Goal: Information Seeking & Learning: Learn about a topic

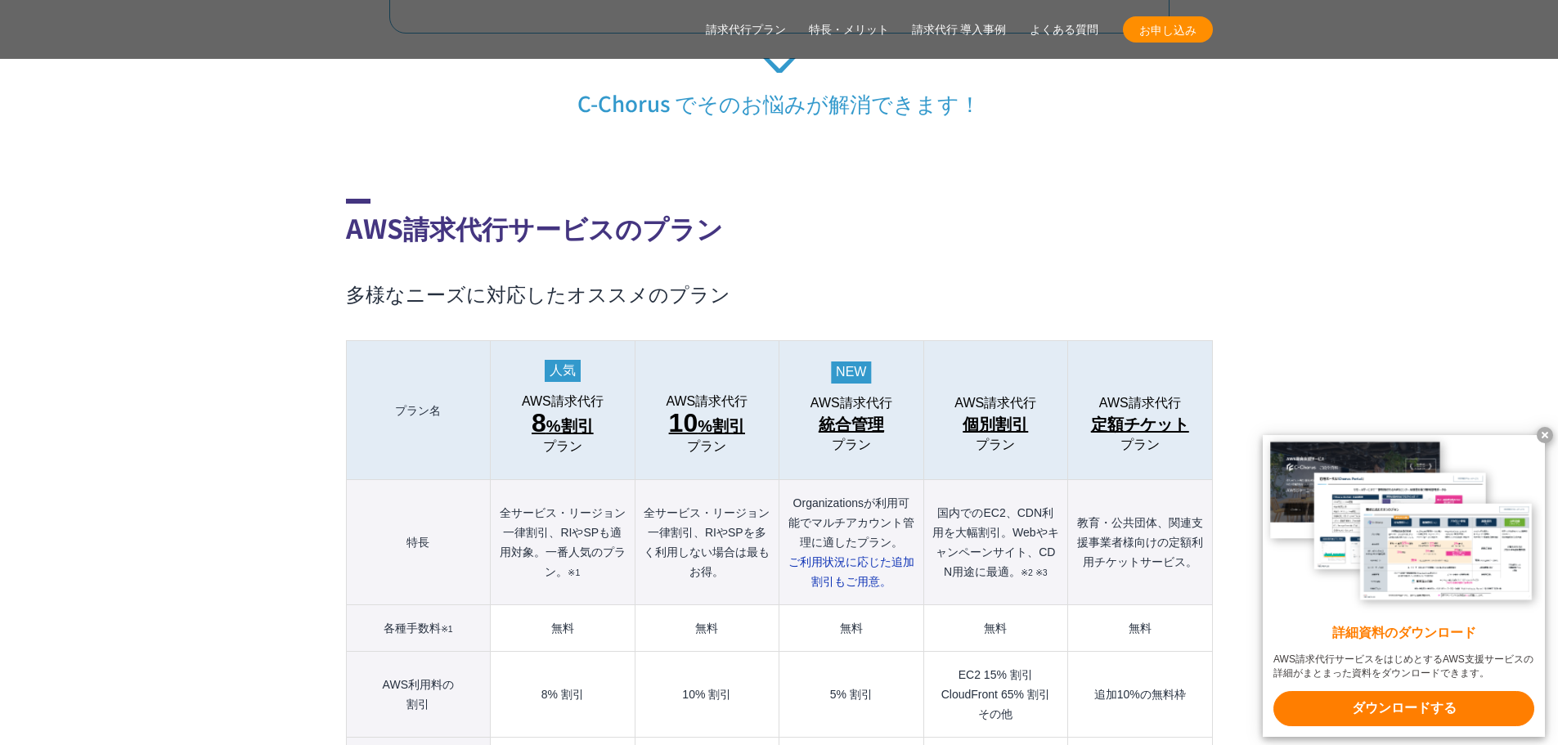
scroll to position [1717, 0]
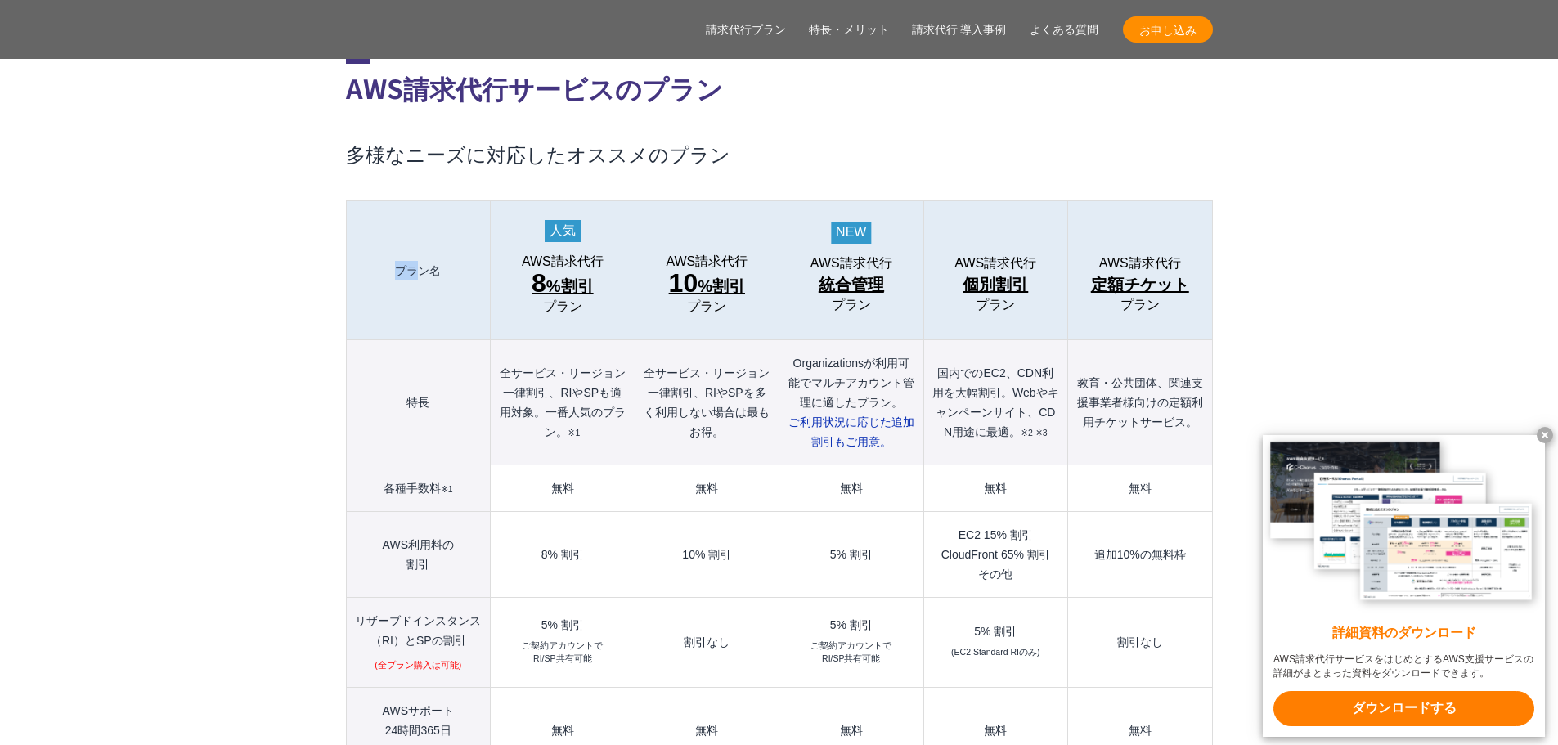
drag, startPoint x: 1307, startPoint y: 222, endPoint x: 395, endPoint y: 277, distance: 913.4
drag, startPoint x: 299, startPoint y: 211, endPoint x: 1266, endPoint y: 259, distance: 967.7
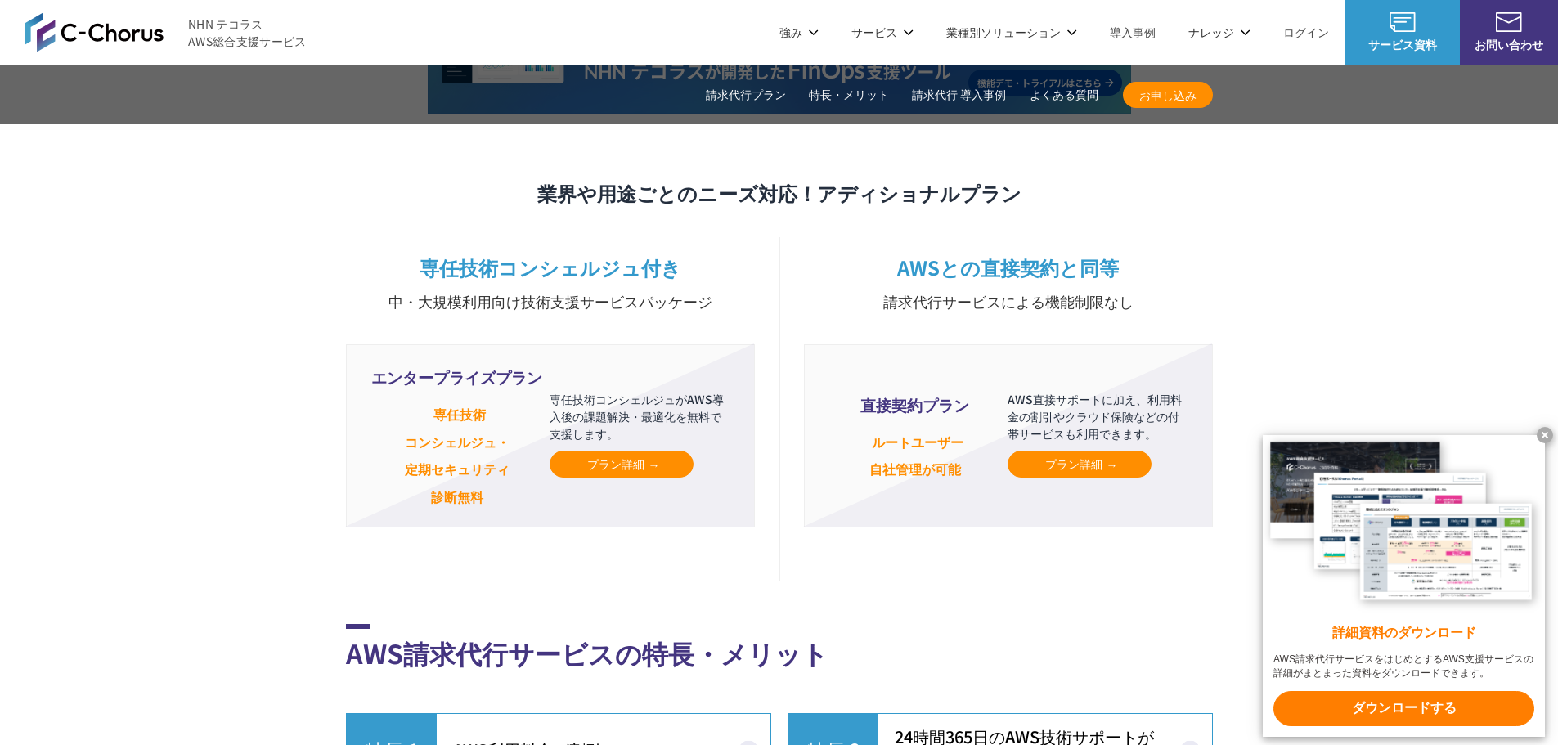
scroll to position [3925, 0]
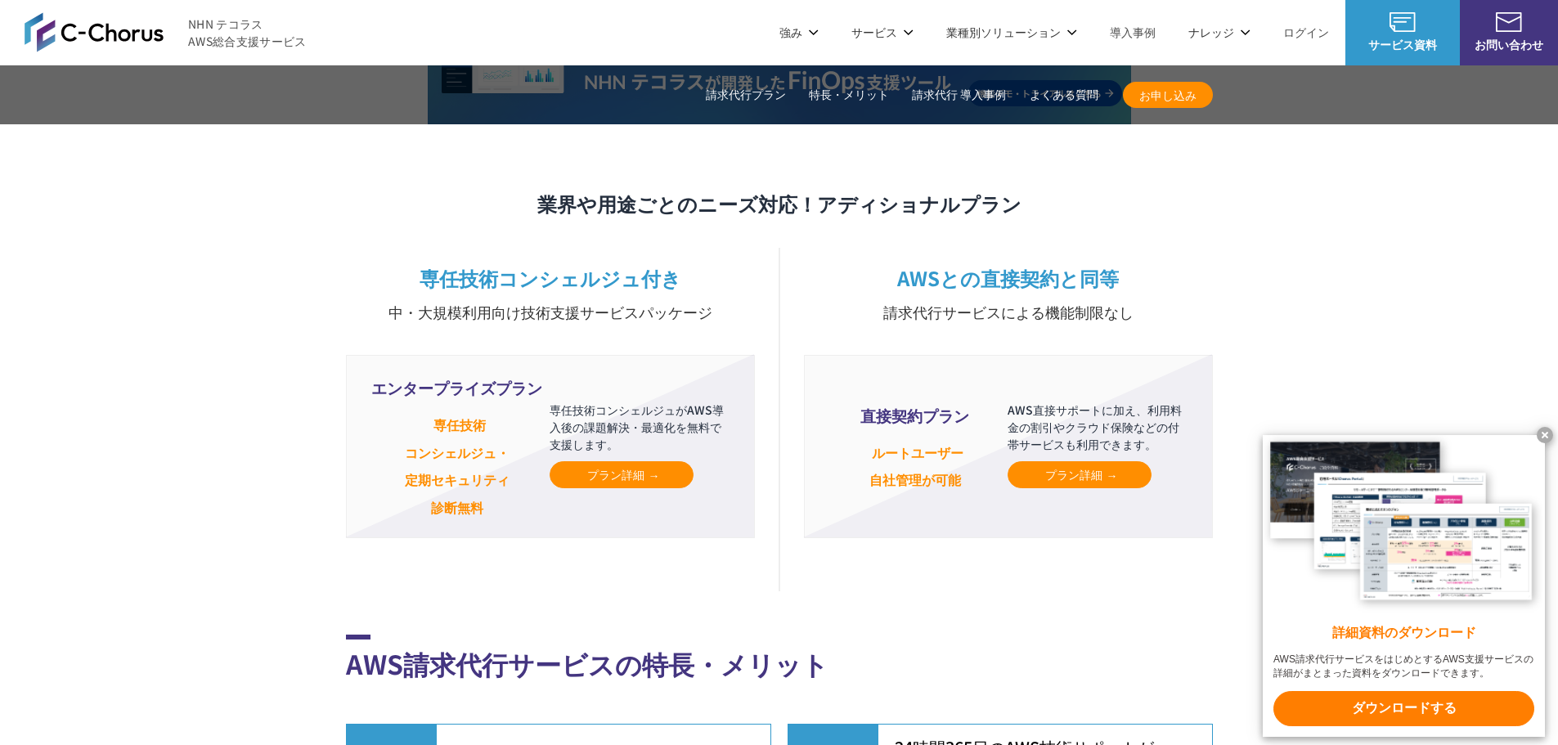
drag, startPoint x: 394, startPoint y: 369, endPoint x: 491, endPoint y: 496, distance: 160.4
click at [491, 496] on li "エンタープライズプラン 専任技術 コンシェルジュ・ 定期セキュリティ 診断無料 専任技術コンシェルジュがAWS導入後の課題解決・最適化を無料で支援します。 プ…" at bounding box center [550, 446] width 409 height 183
drag, startPoint x: 491, startPoint y: 490, endPoint x: 355, endPoint y: 359, distance: 188.5
click at [355, 359] on li "エンタープライズプラン 専任技術 コンシェルジュ・ 定期セキュリティ 診断無料 専任技術コンシェルジュがAWS導入後の課題解決・最適化を無料で支援します。 プ…" at bounding box center [550, 446] width 409 height 183
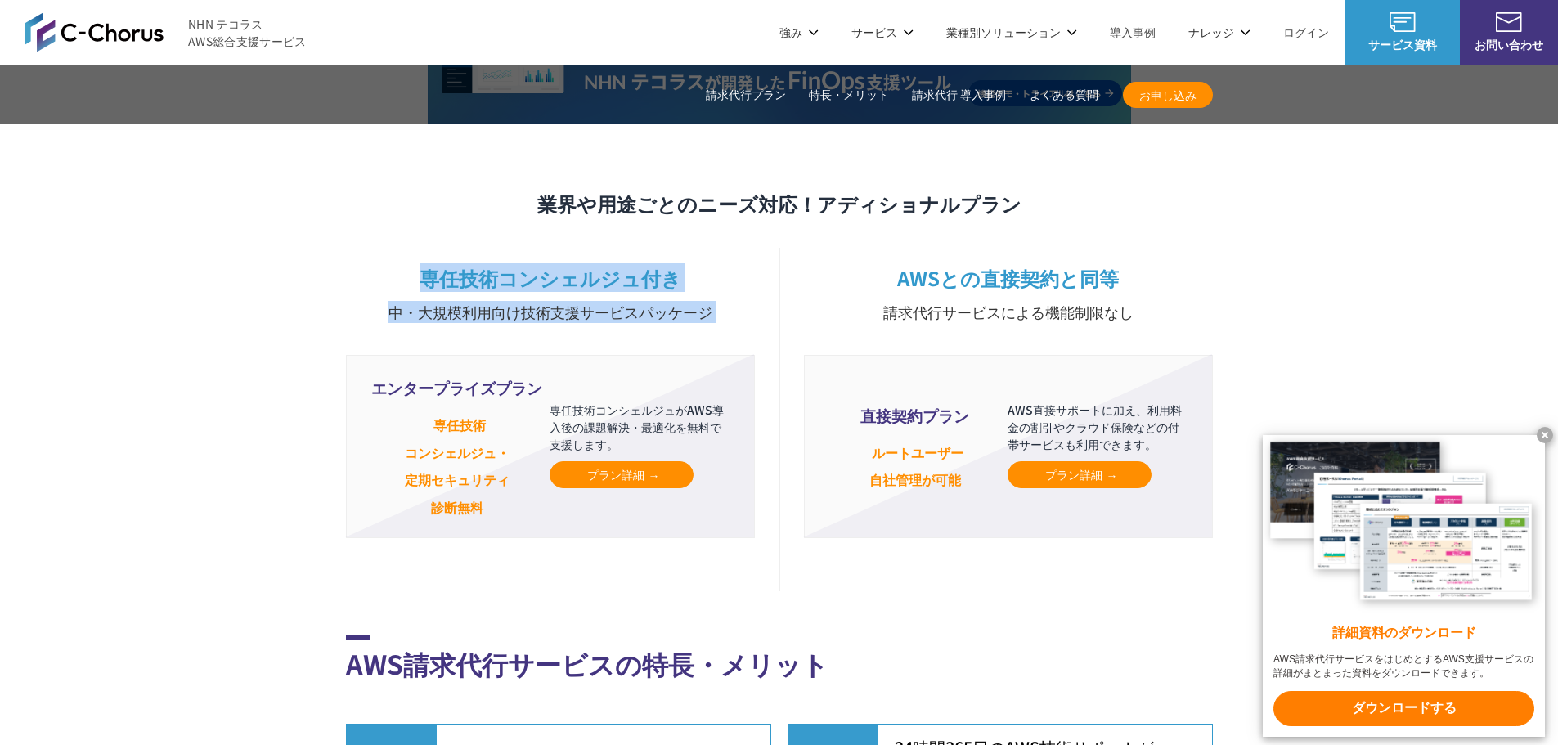
drag, startPoint x: 420, startPoint y: 235, endPoint x: 686, endPoint y: 433, distance: 331.3
click at [698, 465] on div "専任技術コンシェルジュ付き 中・大規模利用向け技術支援サービスパッケージ エンタープライズプラン 専任技術 コンシェルジュ・ 定期セキュリティ 診断無料 専任…" at bounding box center [550, 408] width 409 height 289
click at [670, 461] on link "プラン詳細" at bounding box center [621, 474] width 144 height 27
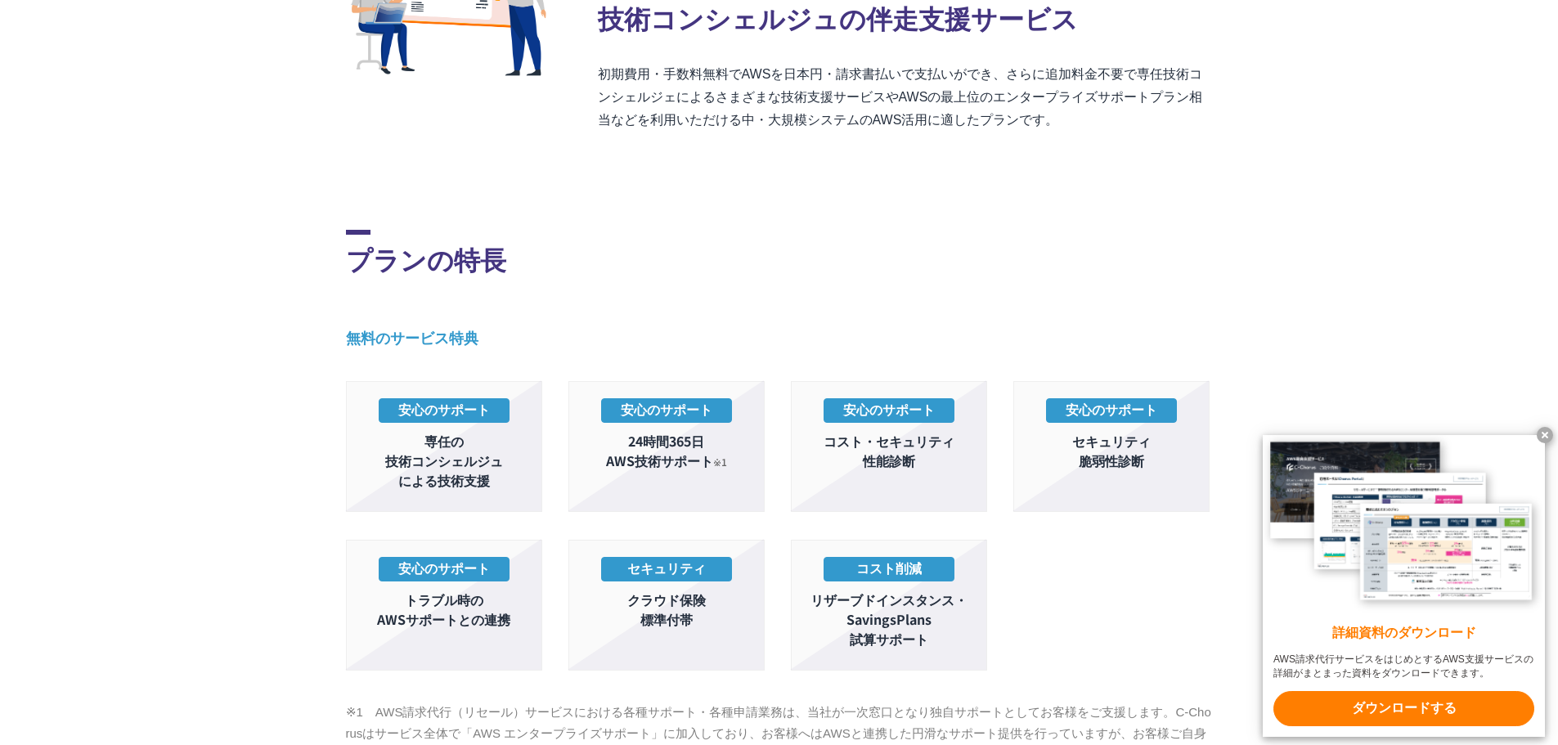
scroll to position [654, 0]
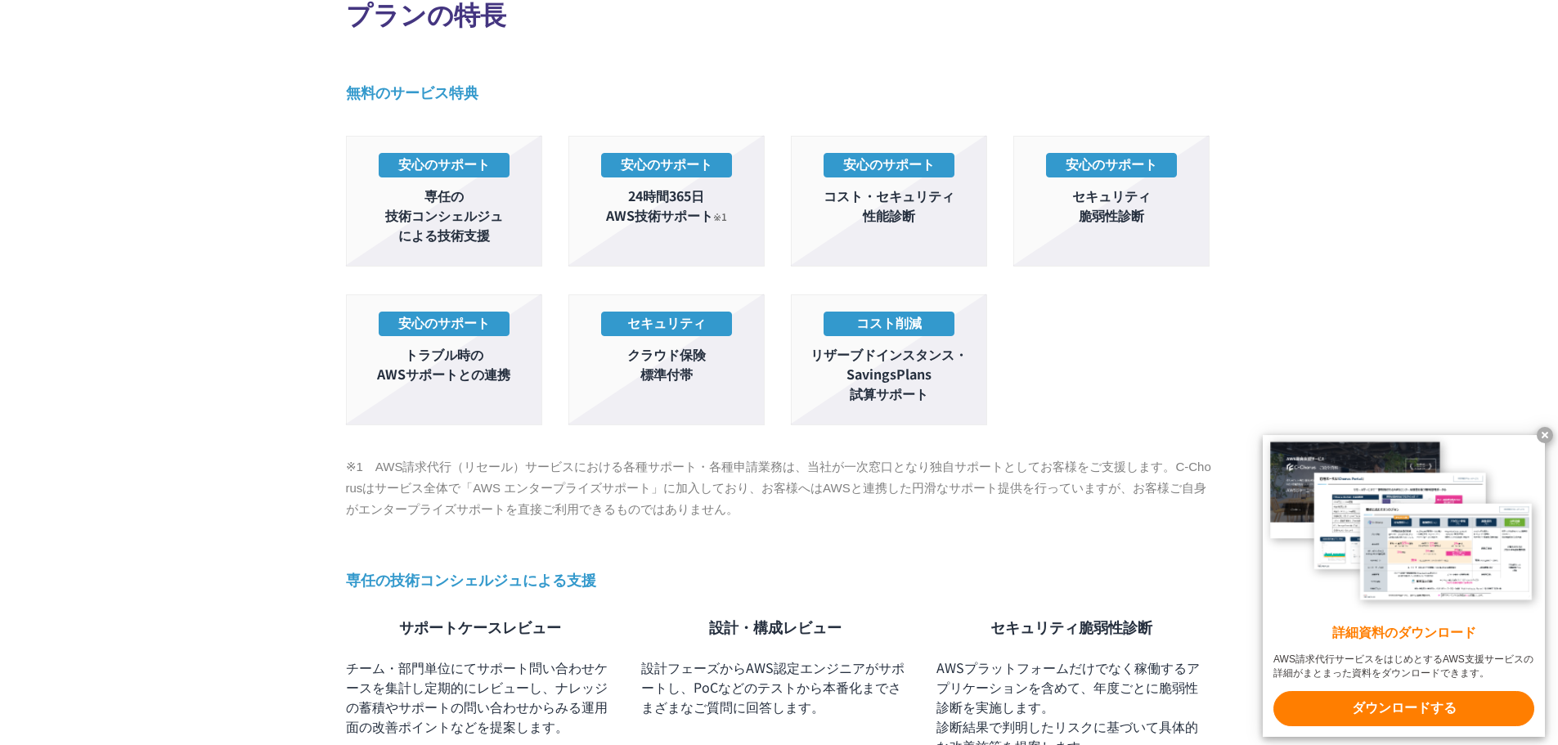
drag, startPoint x: 925, startPoint y: 364, endPoint x: 1077, endPoint y: 509, distance: 209.9
click at [1074, 506] on section "プランの特長 無料のサービス特典 安心のサポート 専任の 技術コンシェルジュ による技術支援 安心のサポート 24時間365日 AWS技術サポート ※1 安心…" at bounding box center [779, 553] width 867 height 1433
click at [1114, 422] on ul "安心のサポート 専任の 技術コンシェルジュ による技術支援 安心のサポート 24時間365日 AWS技術サポート ※1 安心のサポート コスト・セキュリティ …" at bounding box center [779, 288] width 867 height 304
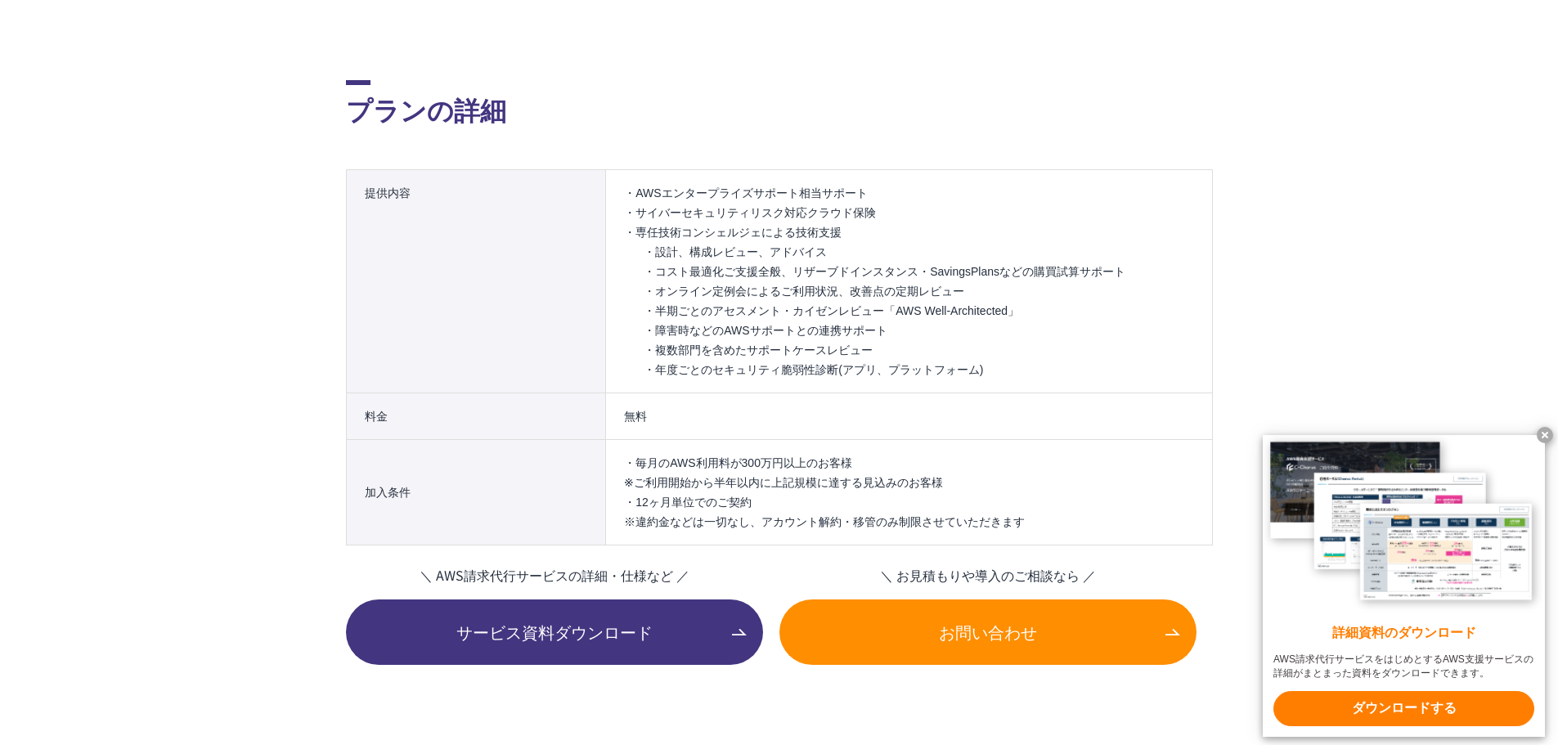
scroll to position [2044, 0]
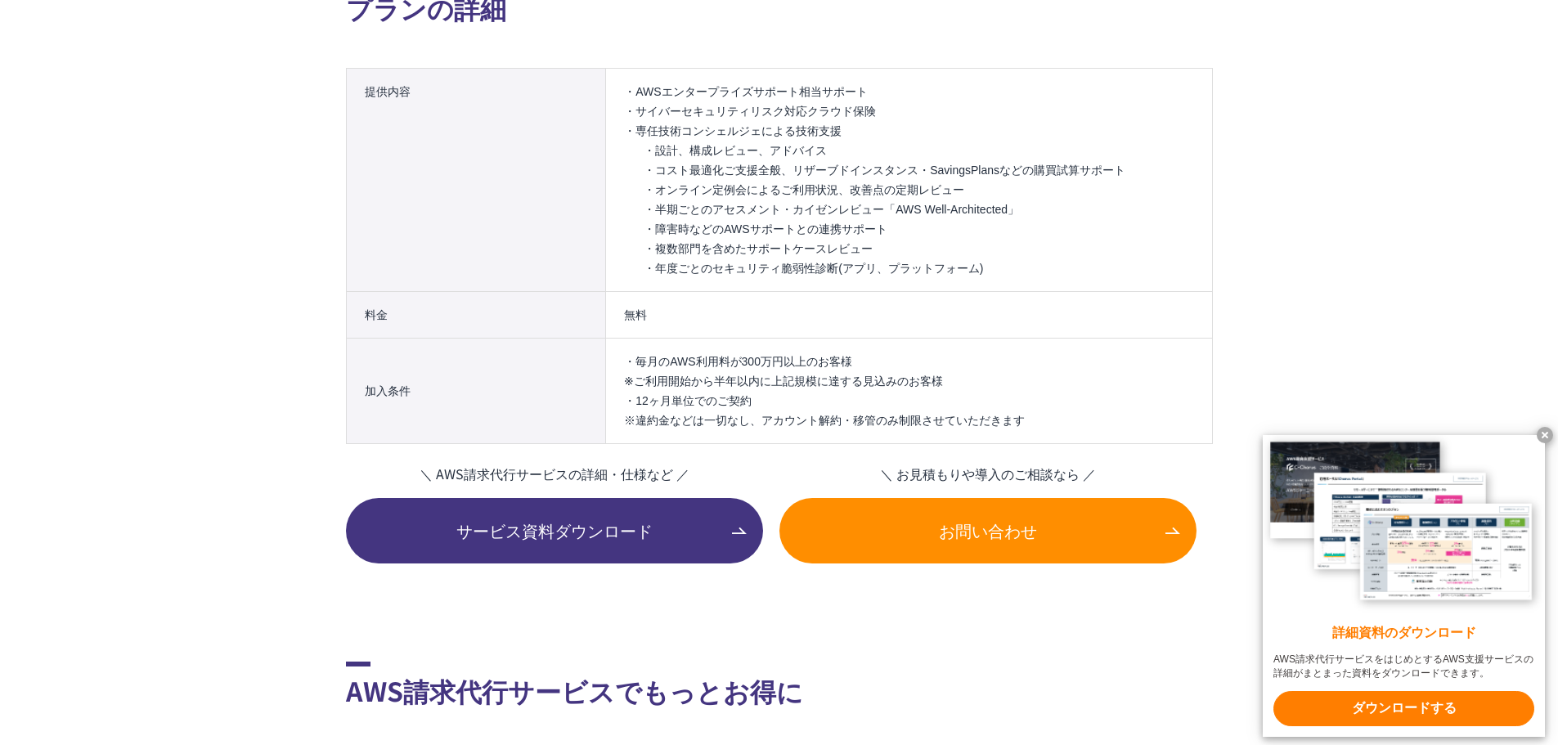
drag, startPoint x: 639, startPoint y: 360, endPoint x: 895, endPoint y: 361, distance: 256.8
click at [895, 361] on li "・毎月のAWS利用料が300万円以上のお客様 ※ご利用開始から半年以内に上記規模に達する見込みのお客様" at bounding box center [908, 371] width 569 height 39
click at [890, 354] on li "・毎月のAWS利用料が300万円以上のお客様 ※ご利用開始から半年以内に上記規模に達する見込みのお客様" at bounding box center [908, 371] width 569 height 39
